Goal: Information Seeking & Learning: Learn about a topic

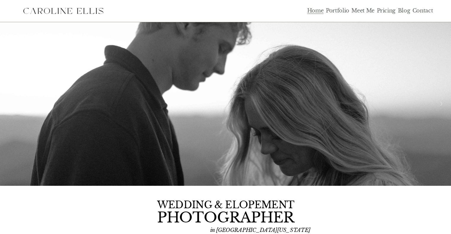
click at [441, 107] on button "Next Slide" at bounding box center [441, 103] width 8 height 9
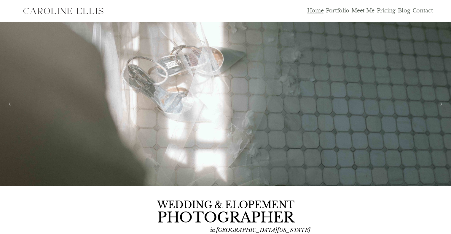
click at [441, 107] on button "Next Slide" at bounding box center [441, 103] width 8 height 9
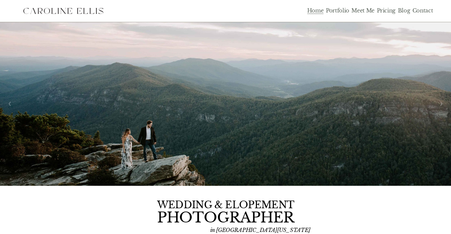
click at [381, 12] on link "Pricing" at bounding box center [385, 11] width 19 height 7
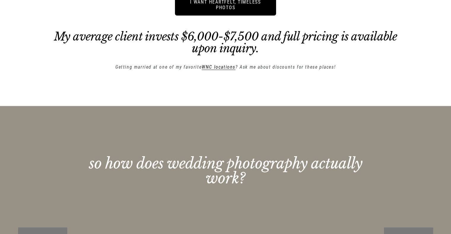
scroll to position [973, 0]
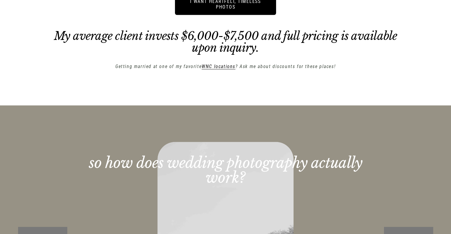
click at [227, 69] on em "WNC locations" at bounding box center [219, 67] width 34 height 6
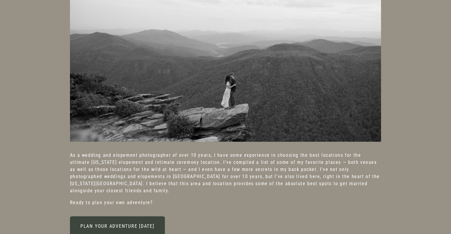
scroll to position [322, 0]
